Goal: Task Accomplishment & Management: Manage account settings

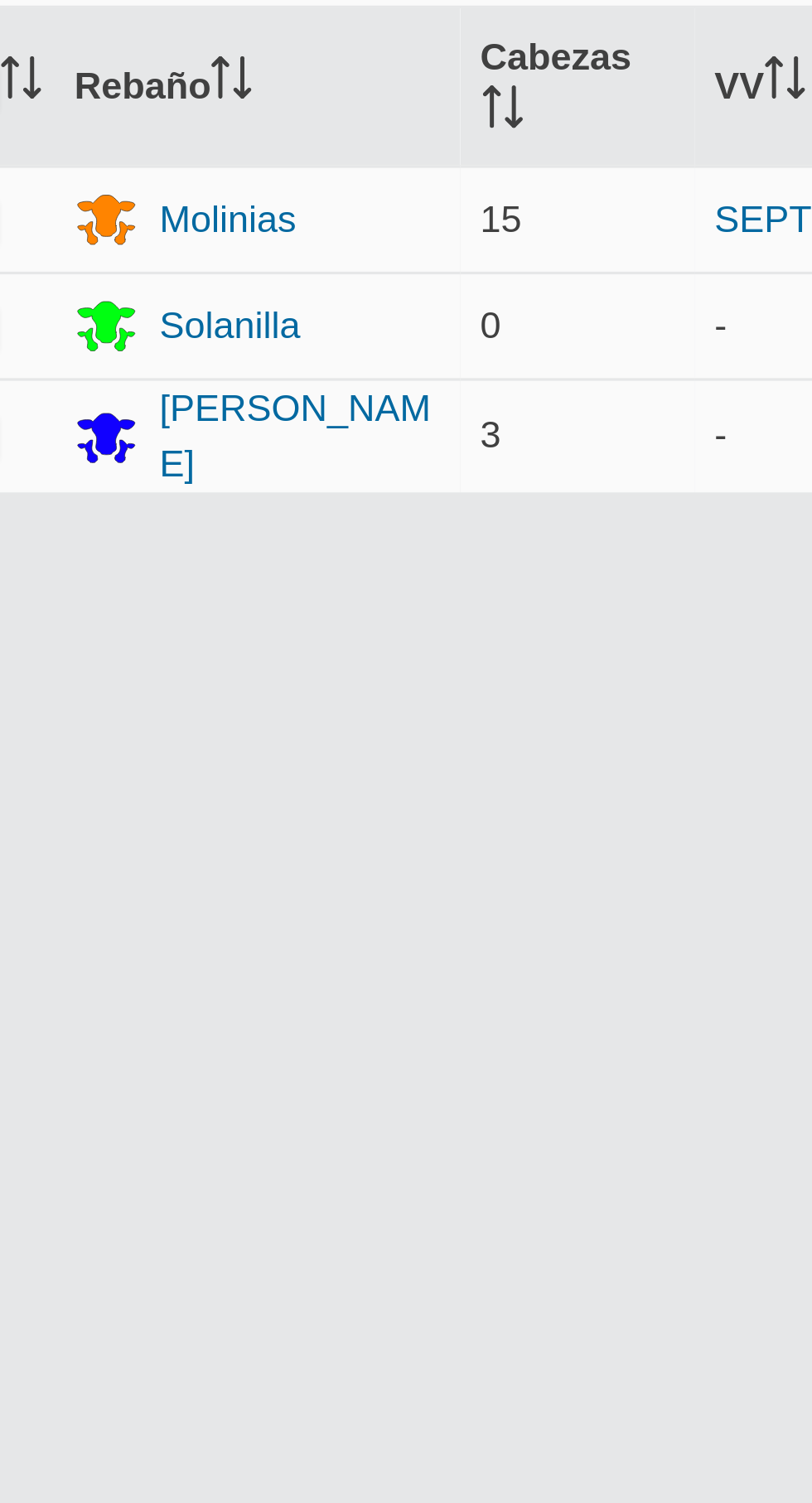
click at [507, 217] on div "[PERSON_NAME]" at bounding box center [496, 219] width 87 height 35
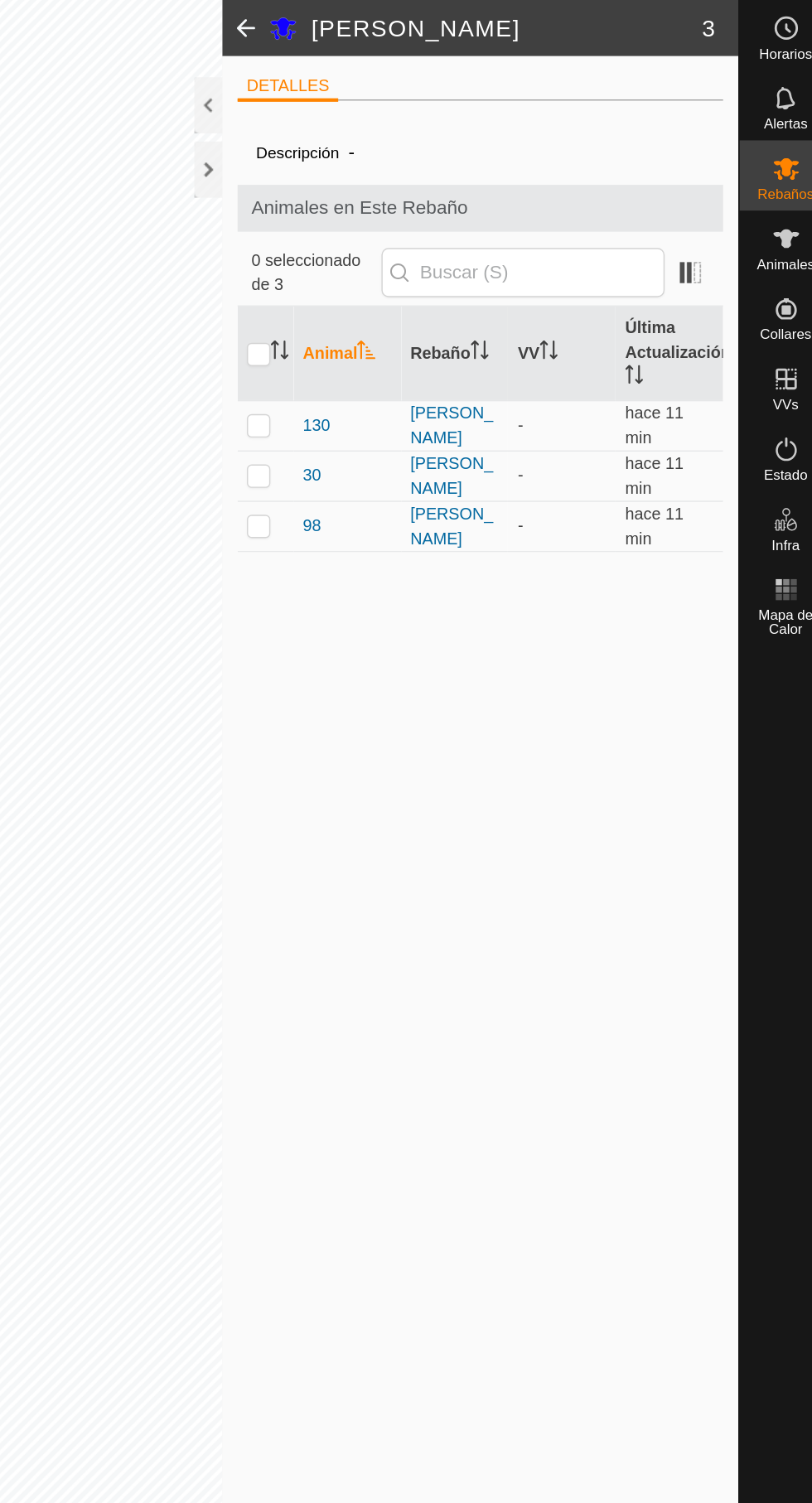
click at [408, 301] on p-checkbox at bounding box center [405, 301] width 16 height 13
checkbox input "true"
click at [402, 336] on p-checkbox at bounding box center [405, 337] width 16 height 13
checkbox input "true"
click at [405, 373] on p-checkbox at bounding box center [405, 372] width 16 height 13
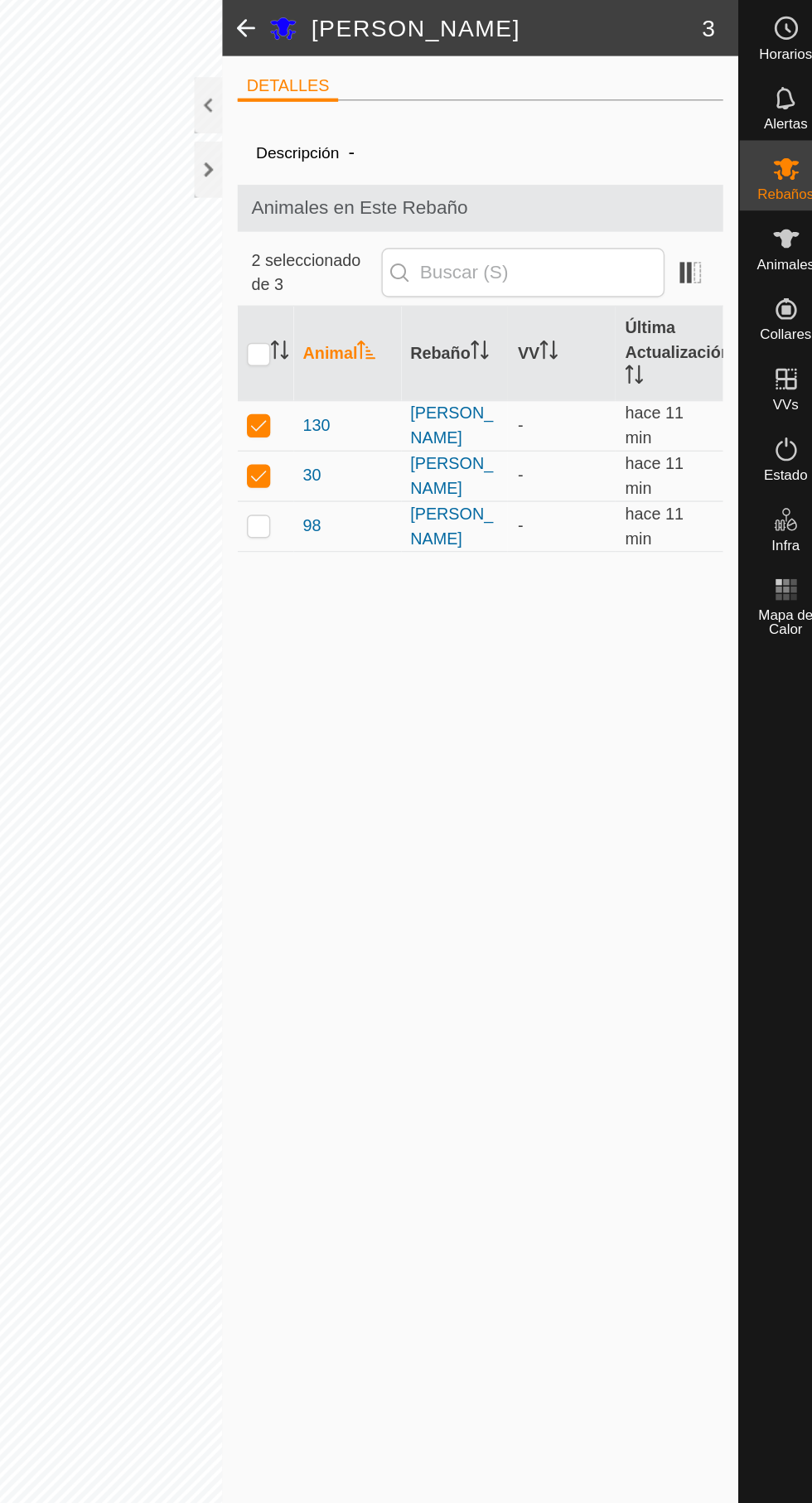
checkbox input "true"
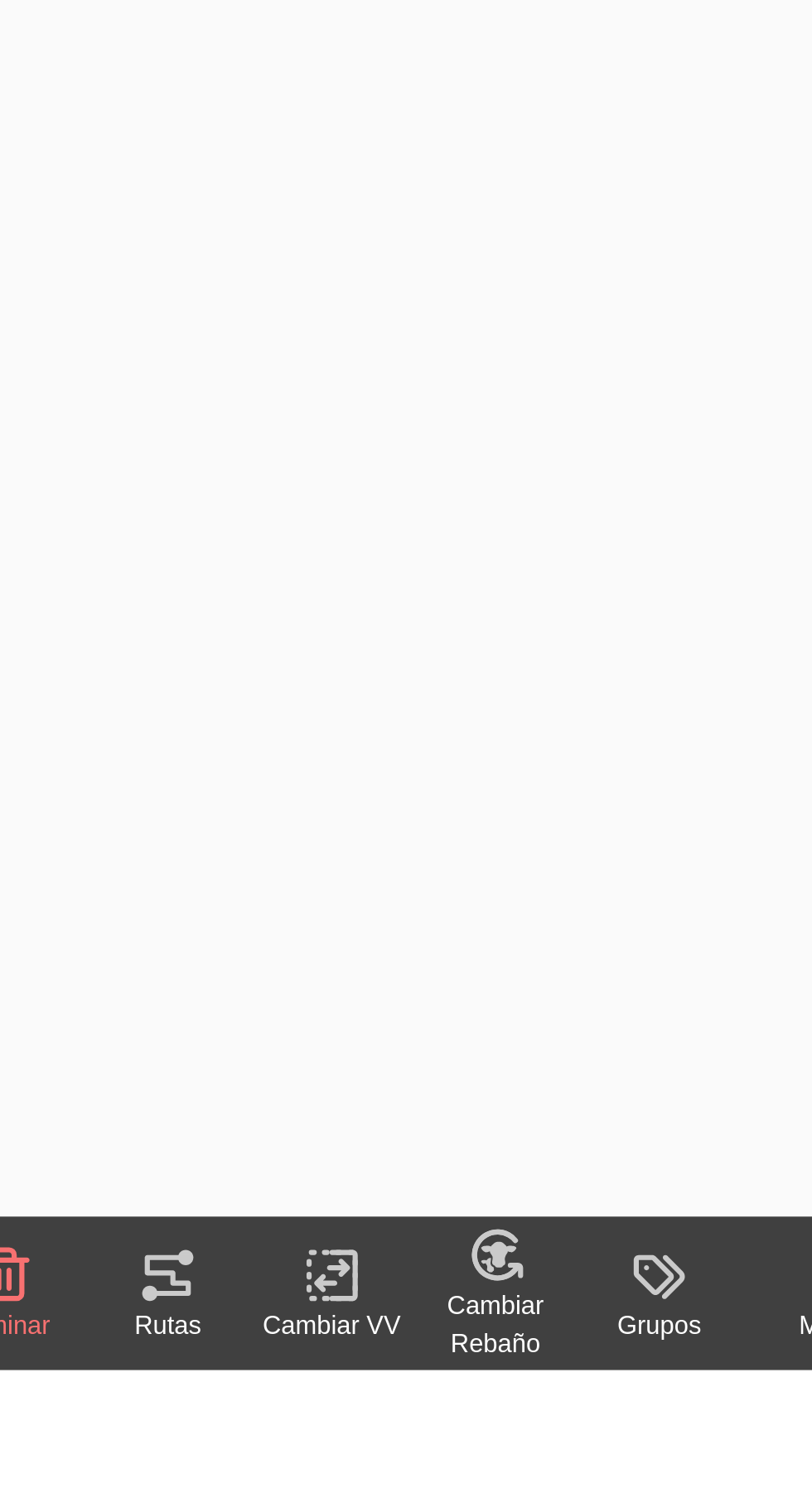
click at [615, 1474] on icon at bounding box center [614, 1465] width 21 height 20
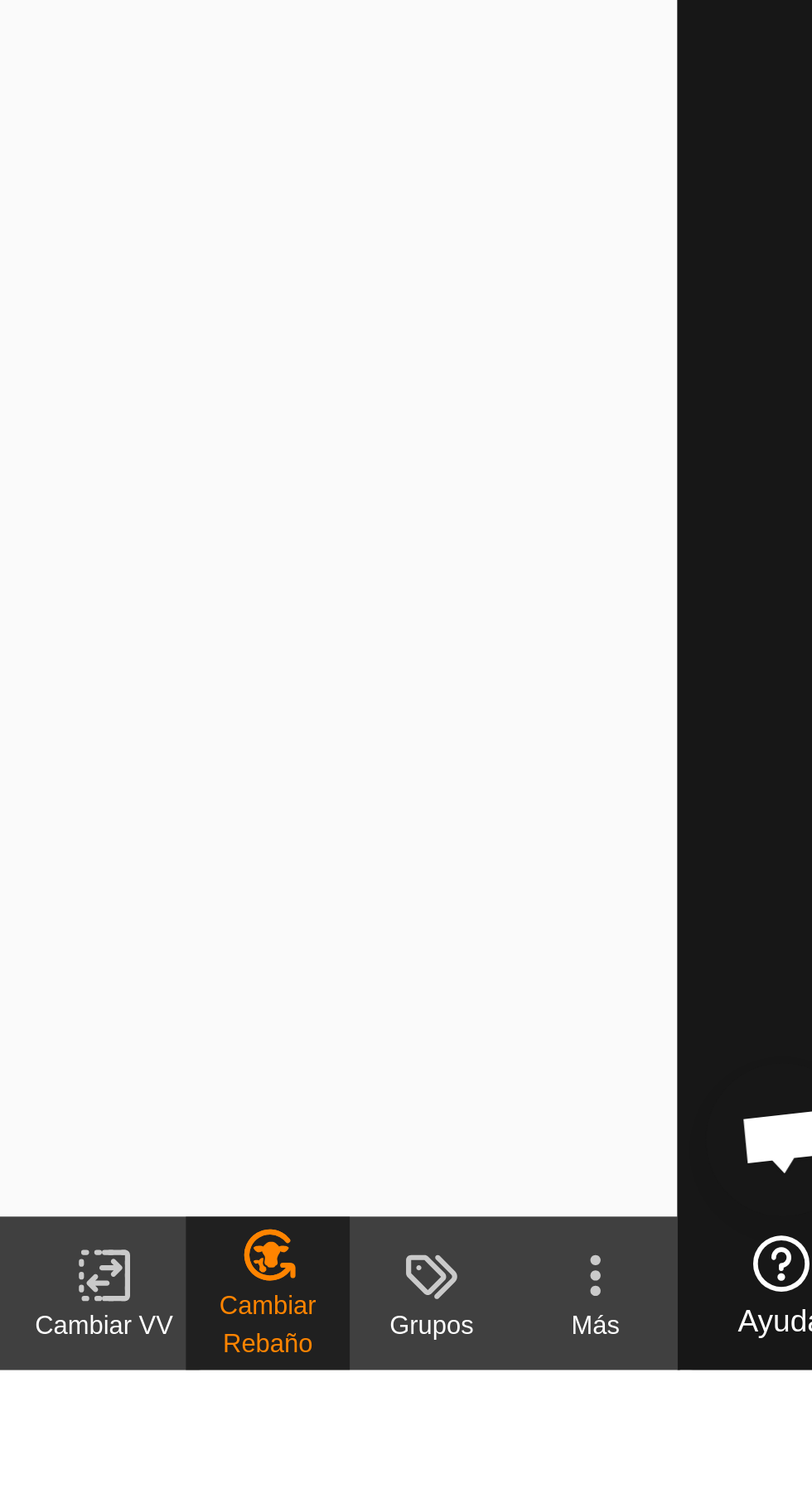
click at [707, 1502] on span "[PERSON_NAME]..." at bounding box center [683, 1519] width 120 height 20
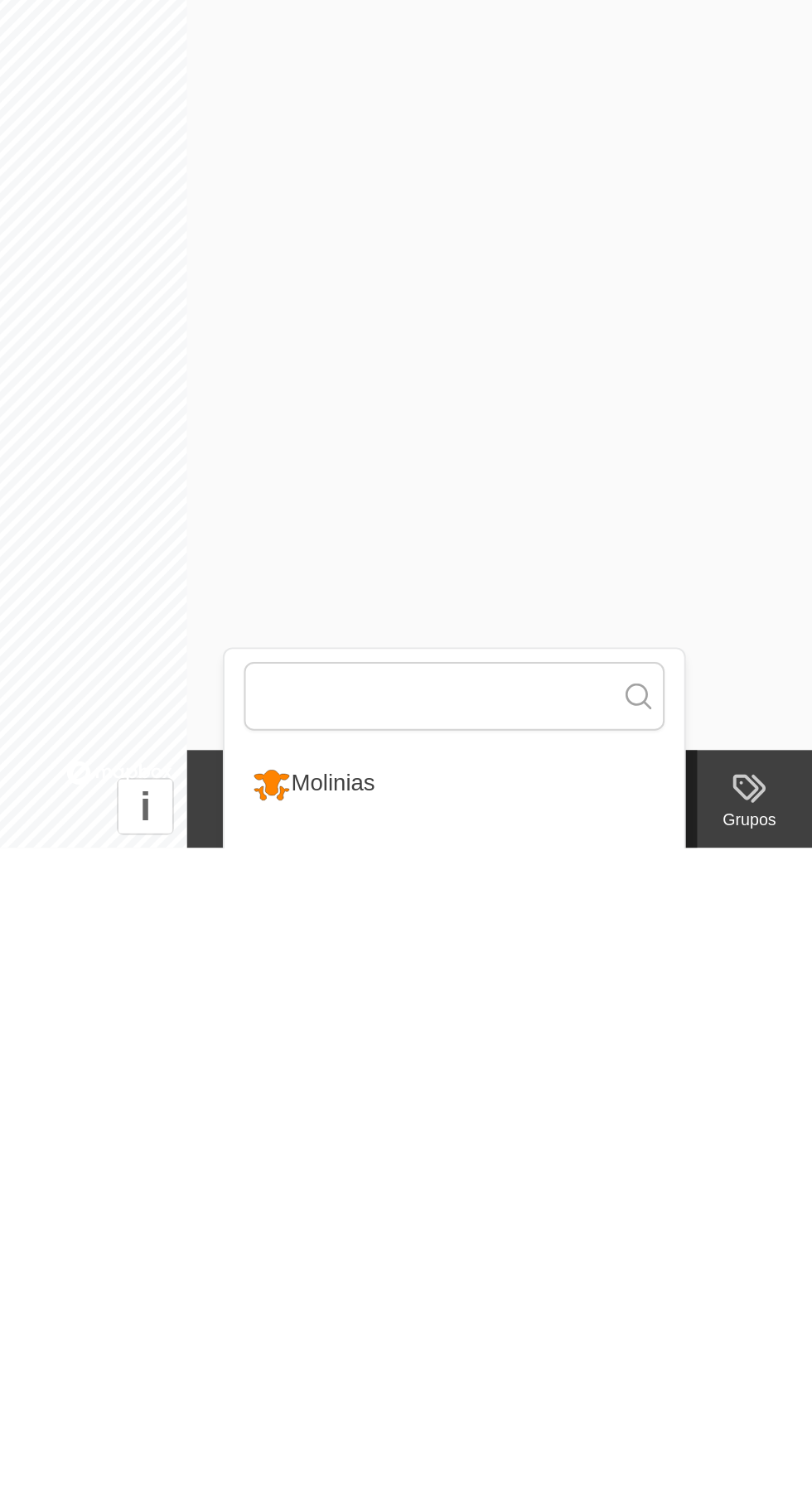
click at [474, 1476] on div "Molinias" at bounding box center [444, 1470] width 70 height 28
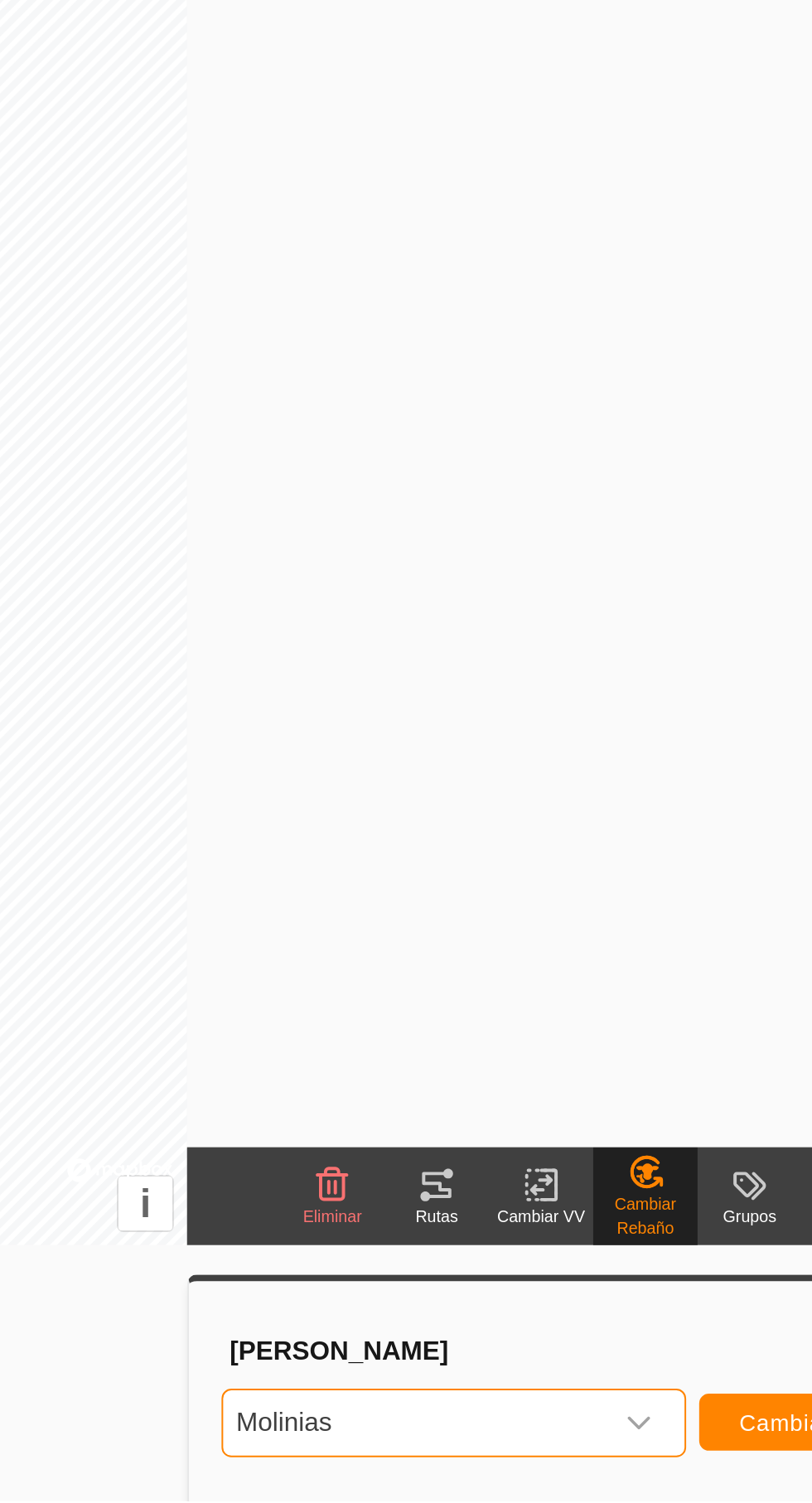
scroll to position [132, 0]
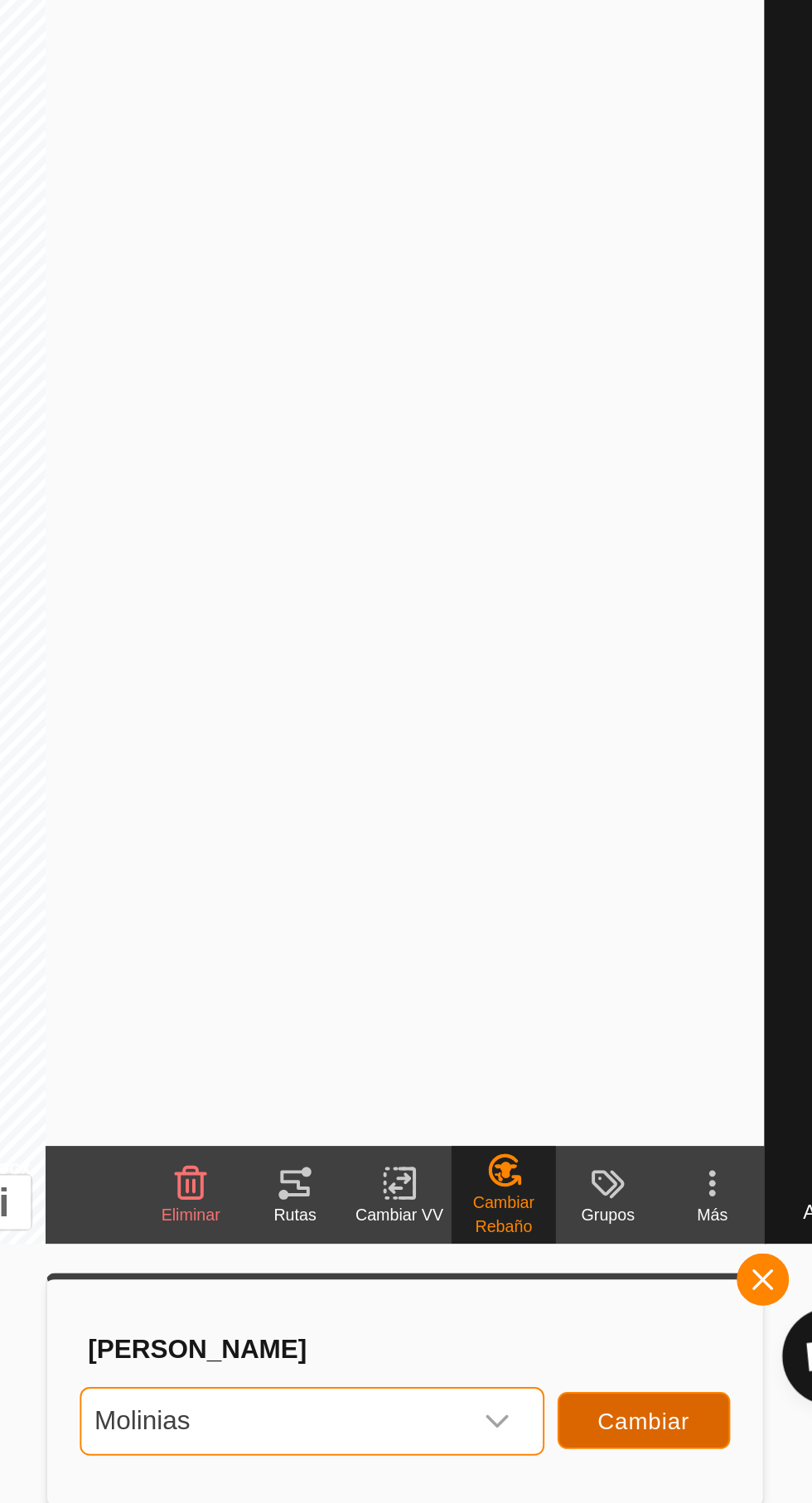
click at [699, 1468] on button "Cambiar" at bounding box center [683, 1461] width 88 height 29
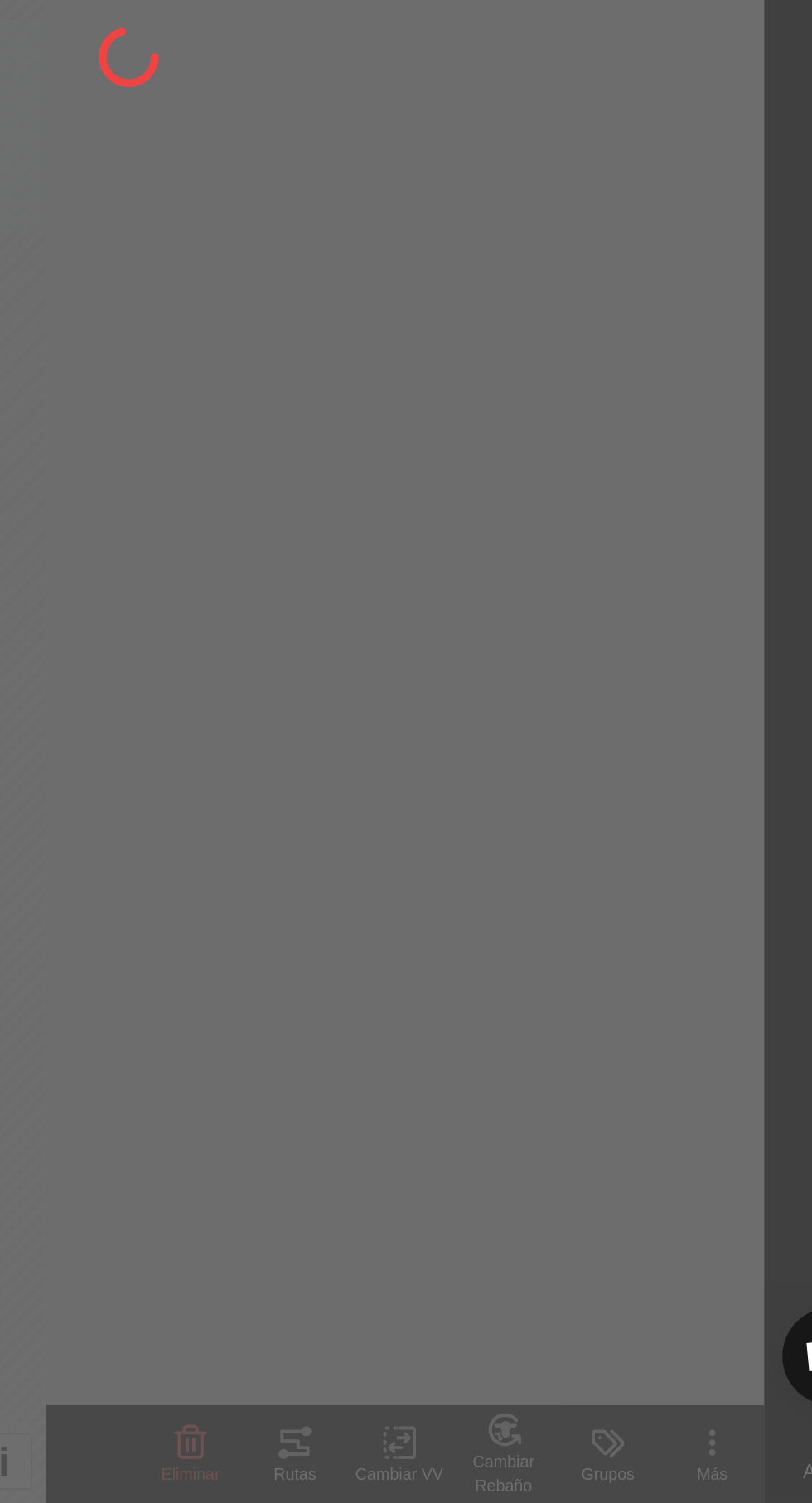
scroll to position [0, 0]
checkbox input "false"
